Goal: Task Accomplishment & Management: Complete application form

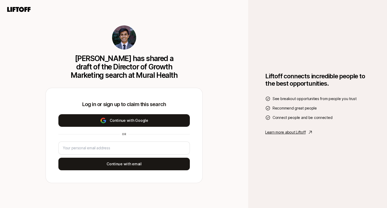
click at [156, 118] on button "Continue with Google" at bounding box center [123, 120] width 131 height 13
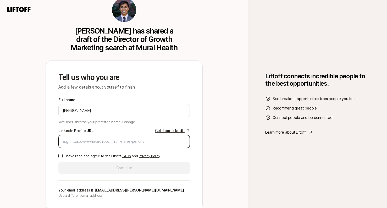
paste input "[URL][DOMAIN_NAME][PERSON_NAME]"
type input "[URL][DOMAIN_NAME][PERSON_NAME]"
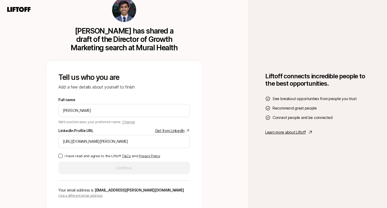
click at [61, 156] on button "I have read and agree to the Liftoff T&Cs and Privacy Policy" at bounding box center [60, 156] width 4 height 4
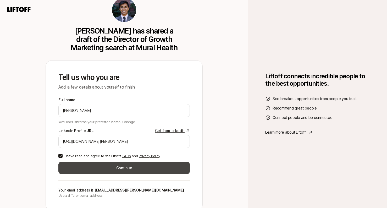
click at [75, 168] on button "Continue" at bounding box center [123, 167] width 131 height 13
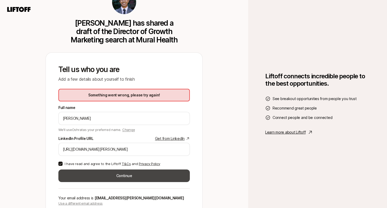
click at [93, 172] on button "Continue" at bounding box center [123, 175] width 131 height 13
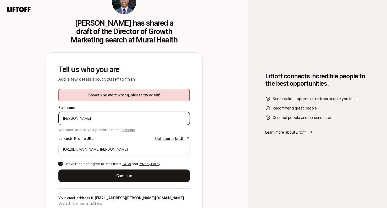
click at [108, 119] on input "[PERSON_NAME]" at bounding box center [124, 118] width 122 height 6
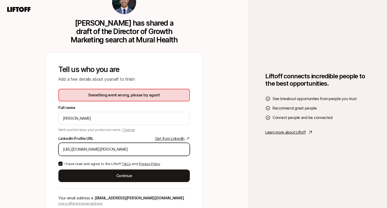
click at [168, 146] on input "[URL][DOMAIN_NAME][PERSON_NAME]" at bounding box center [124, 149] width 122 height 6
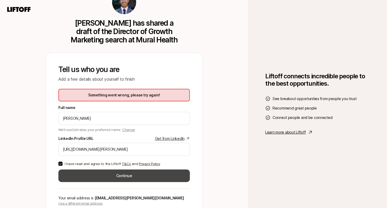
click at [143, 179] on button "Continue" at bounding box center [123, 175] width 131 height 13
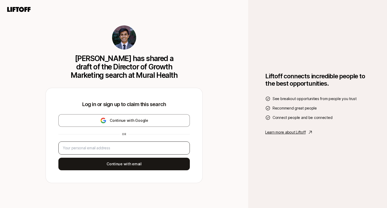
click at [117, 144] on div at bounding box center [123, 147] width 131 height 13
click at [115, 147] on input "email" at bounding box center [124, 148] width 122 height 6
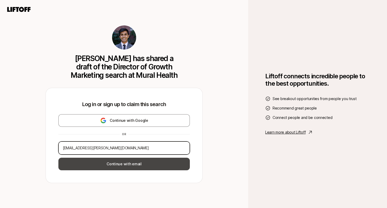
type input "[EMAIL_ADDRESS][PERSON_NAME][DOMAIN_NAME]"
click at [117, 163] on button "Continue with email" at bounding box center [123, 163] width 131 height 13
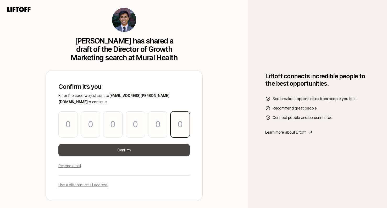
paste input "5"
type input "1"
type input "2"
type input "9"
type input "5"
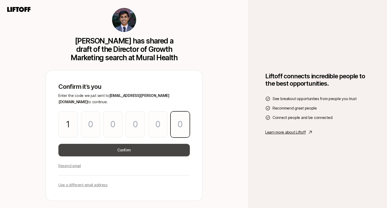
type input "9"
type input "5"
click at [120, 149] on button "Confirm" at bounding box center [123, 150] width 131 height 13
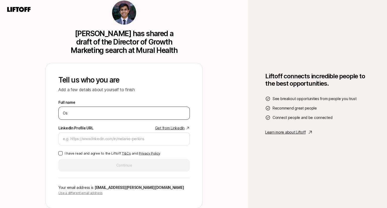
type input "[PERSON_NAME]"
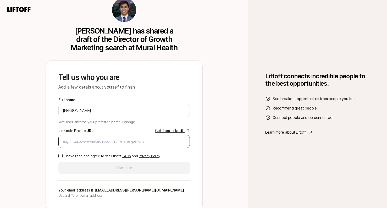
click at [97, 144] on div at bounding box center [123, 141] width 131 height 13
click at [95, 142] on input "LinkedIn Profile URL Get from LinkedIn" at bounding box center [124, 141] width 122 height 6
paste input "[URL][DOMAIN_NAME][PERSON_NAME]"
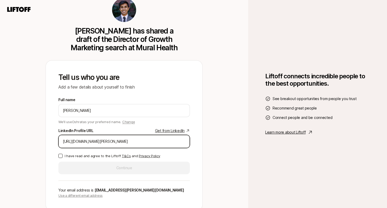
type input "[URL][DOMAIN_NAME][PERSON_NAME]"
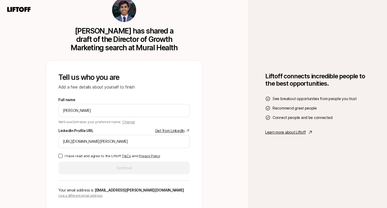
click at [61, 154] on button "I have read and agree to the Liftoff T&Cs and Privacy Policy" at bounding box center [60, 156] width 4 height 4
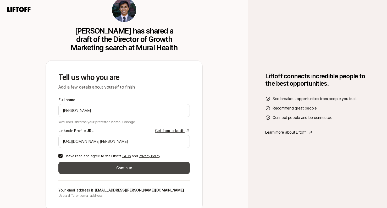
click at [70, 169] on button "Continue" at bounding box center [123, 167] width 131 height 13
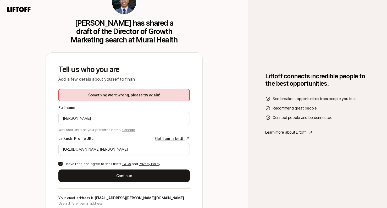
click at [112, 95] on div "Something went wrong, please try again!" at bounding box center [123, 95] width 131 height 13
copy div "Something went wrong, please try again!"
